Goal: Task Accomplishment & Management: Complete application form

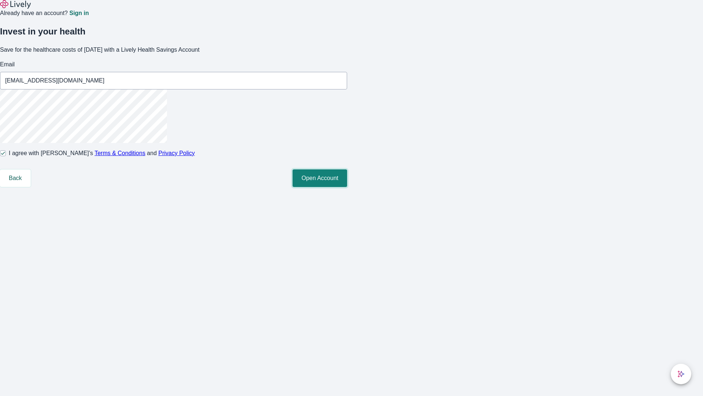
click at [347, 187] on button "Open Account" at bounding box center [320, 178] width 55 height 18
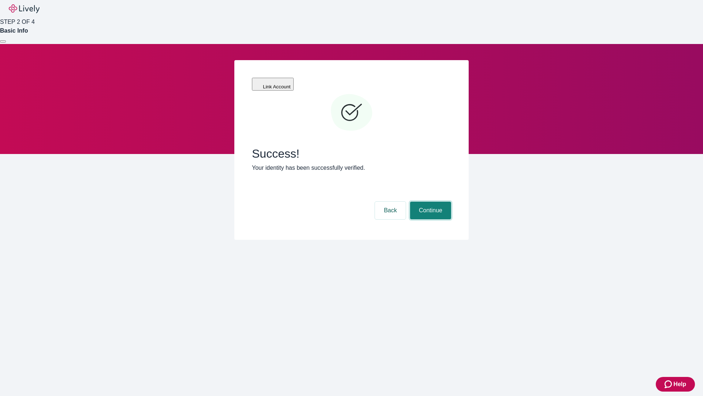
click at [430, 201] on button "Continue" at bounding box center [430, 210] width 41 height 18
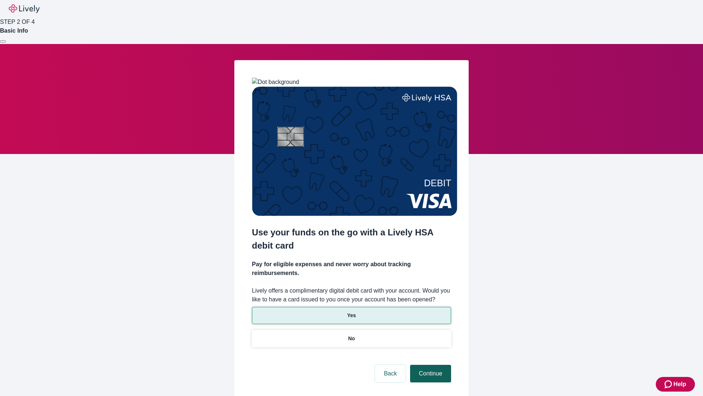
click at [351, 311] on p "Yes" at bounding box center [351, 315] width 9 height 8
click at [430, 365] on button "Continue" at bounding box center [430, 374] width 41 height 18
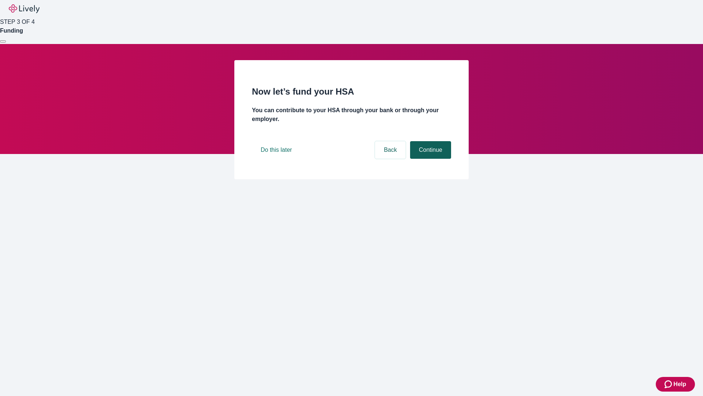
click at [430, 159] on button "Continue" at bounding box center [430, 150] width 41 height 18
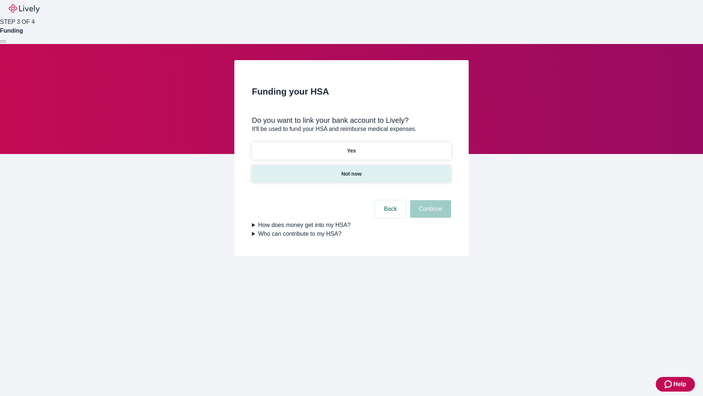
click at [351, 170] on p "Not now" at bounding box center [351, 174] width 20 height 8
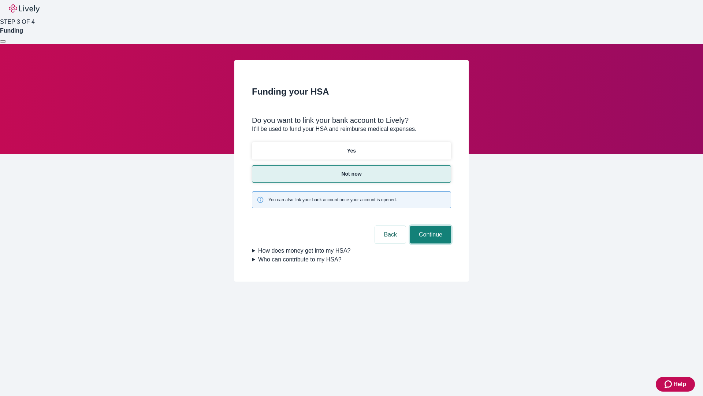
click at [430, 226] on button "Continue" at bounding box center [430, 235] width 41 height 18
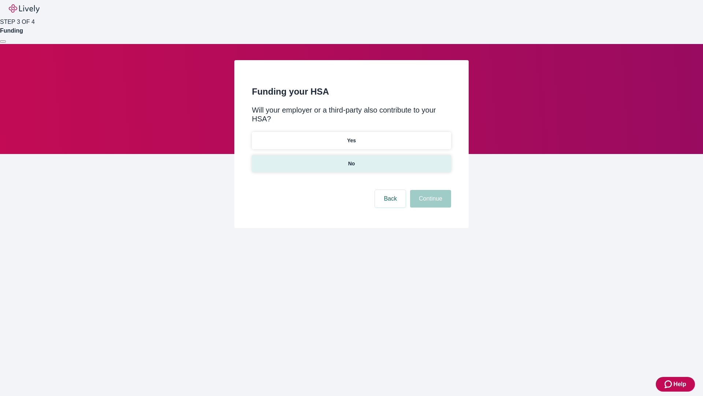
click at [351, 160] on p "No" at bounding box center [351, 164] width 7 height 8
click at [430, 190] on button "Continue" at bounding box center [430, 199] width 41 height 18
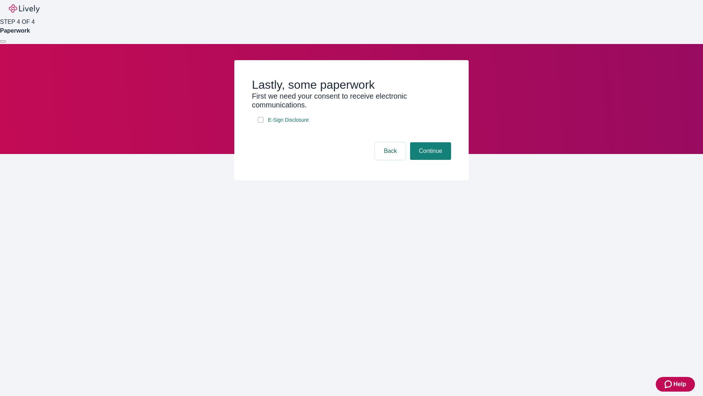
click at [261, 123] on input "E-Sign Disclosure" at bounding box center [261, 120] width 6 height 6
checkbox input "true"
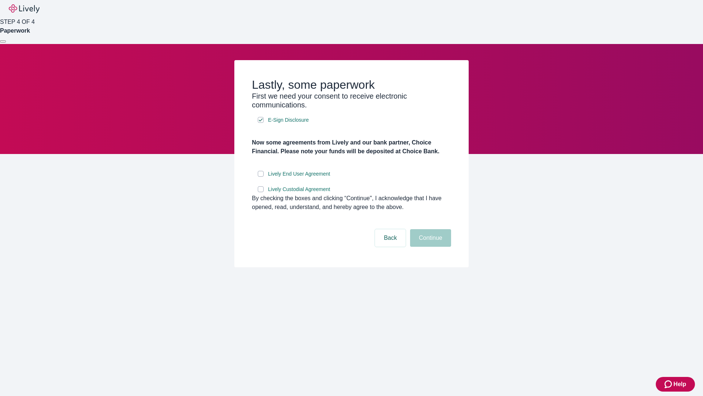
click at [261, 177] on input "Lively End User Agreement" at bounding box center [261, 174] width 6 height 6
checkbox input "true"
click at [261, 192] on input "Lively Custodial Agreement" at bounding box center [261, 189] width 6 height 6
checkbox input "true"
click at [430, 247] on button "Continue" at bounding box center [430, 238] width 41 height 18
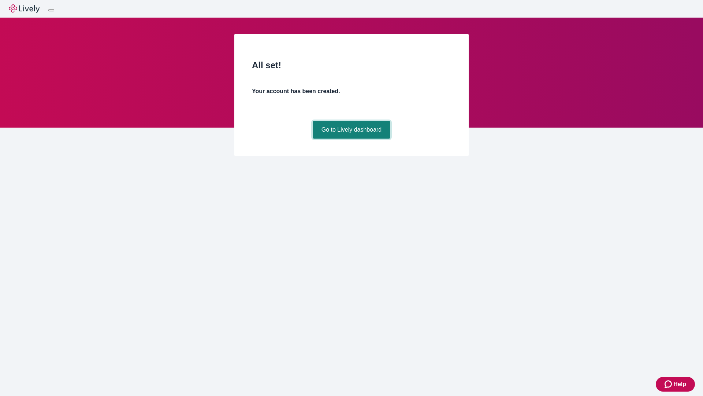
click at [351, 138] on link "Go to Lively dashboard" at bounding box center [352, 130] width 78 height 18
